Goal: Transaction & Acquisition: Purchase product/service

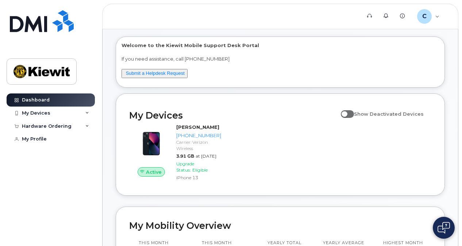
scroll to position [27, 0]
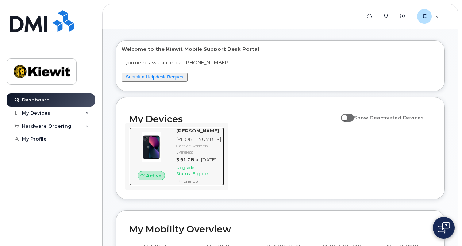
click at [199, 174] on div "Upgrade Status: Eligible" at bounding box center [198, 170] width 45 height 12
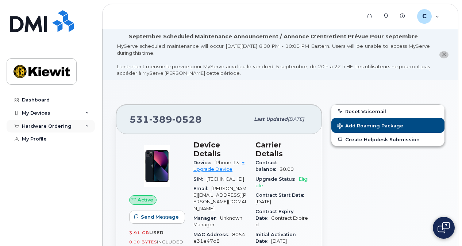
click at [38, 125] on div "Hardware Ordering" at bounding box center [47, 126] width 50 height 6
click at [41, 141] on div "New Order" at bounding box center [39, 139] width 28 height 7
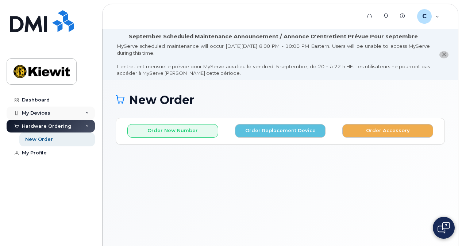
click at [47, 110] on div "My Devices" at bounding box center [36, 113] width 28 height 6
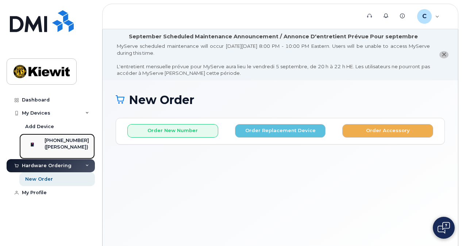
click at [62, 148] on div "([PERSON_NAME])" at bounding box center [67, 147] width 45 height 7
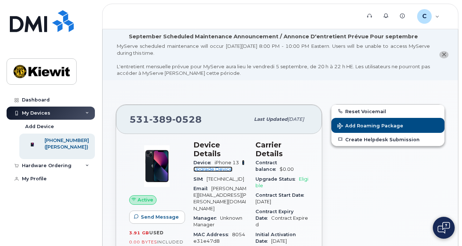
click at [224, 167] on link "+ Upgrade Device" at bounding box center [219, 166] width 51 height 12
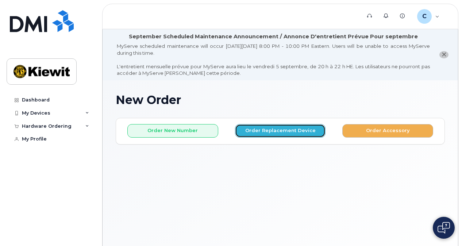
click at [288, 133] on button "Order Replacement Device" at bounding box center [280, 131] width 91 height 14
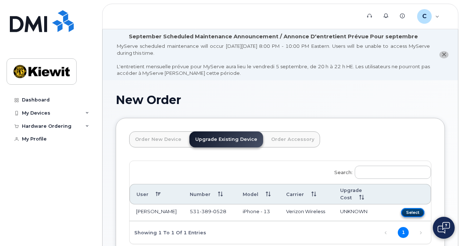
click at [416, 208] on button "Select" at bounding box center [412, 212] width 23 height 9
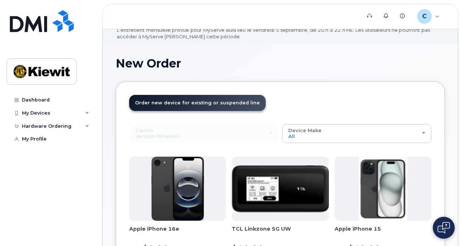
scroll to position [73, 0]
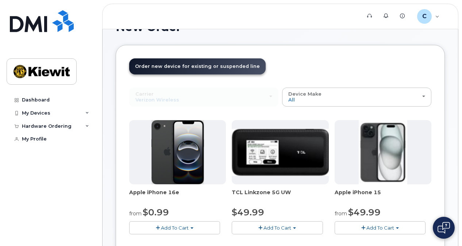
click at [297, 160] on img at bounding box center [280, 152] width 97 height 47
